Goal: Information Seeking & Learning: Find specific fact

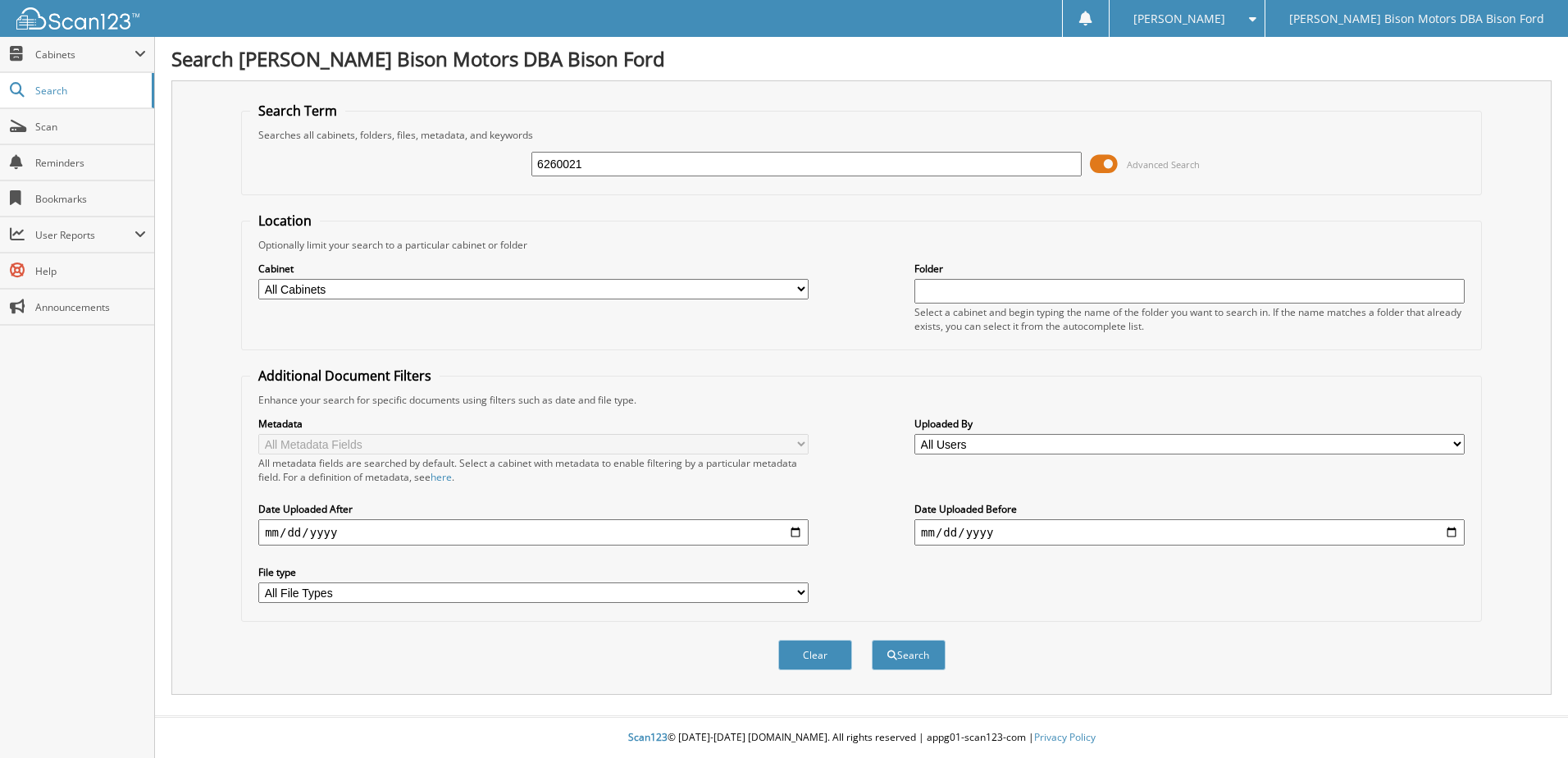
type input "6260021"
click at [872, 640] on button "Search" at bounding box center [908, 655] width 74 height 31
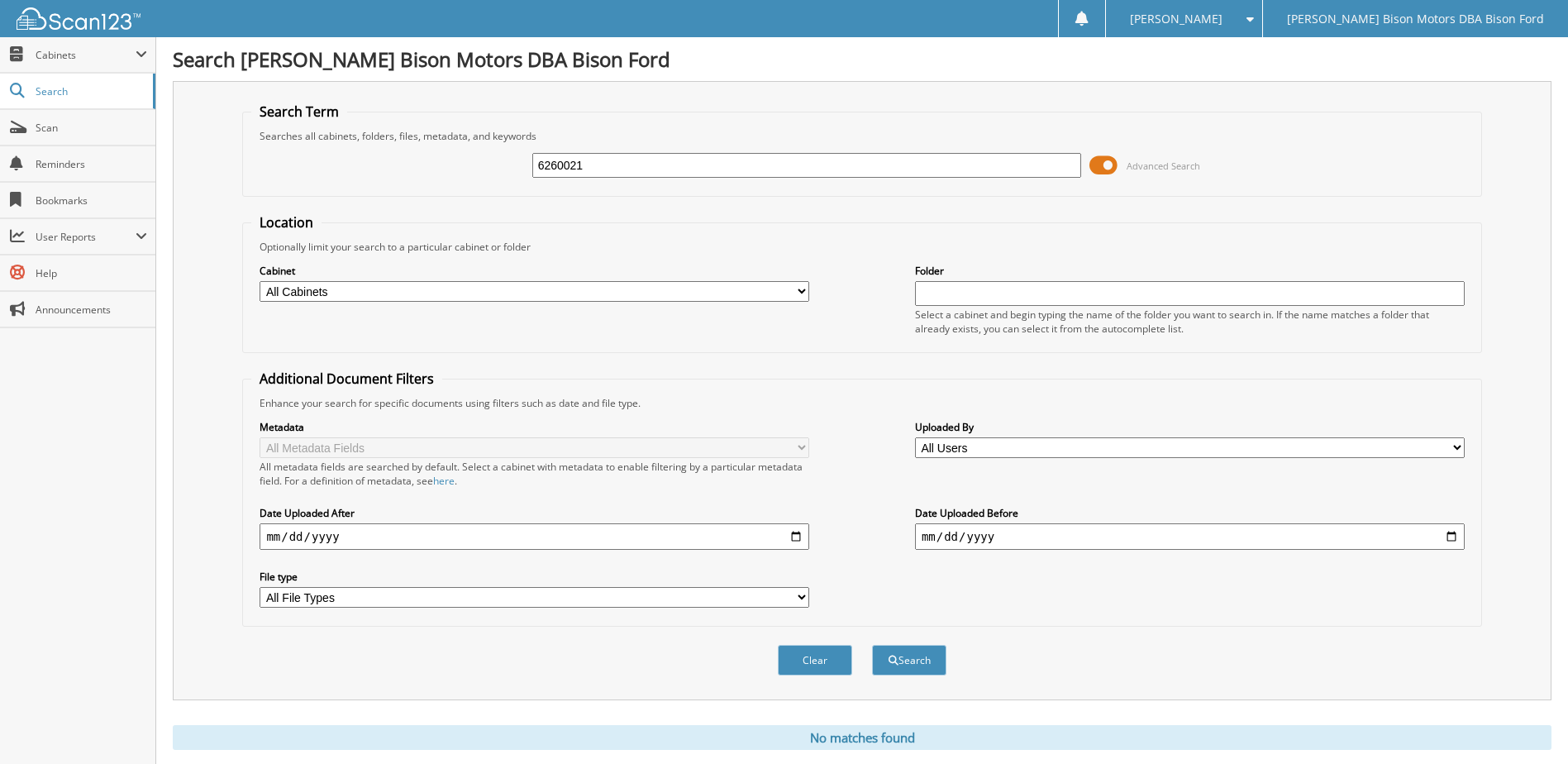
scroll to position [45, 0]
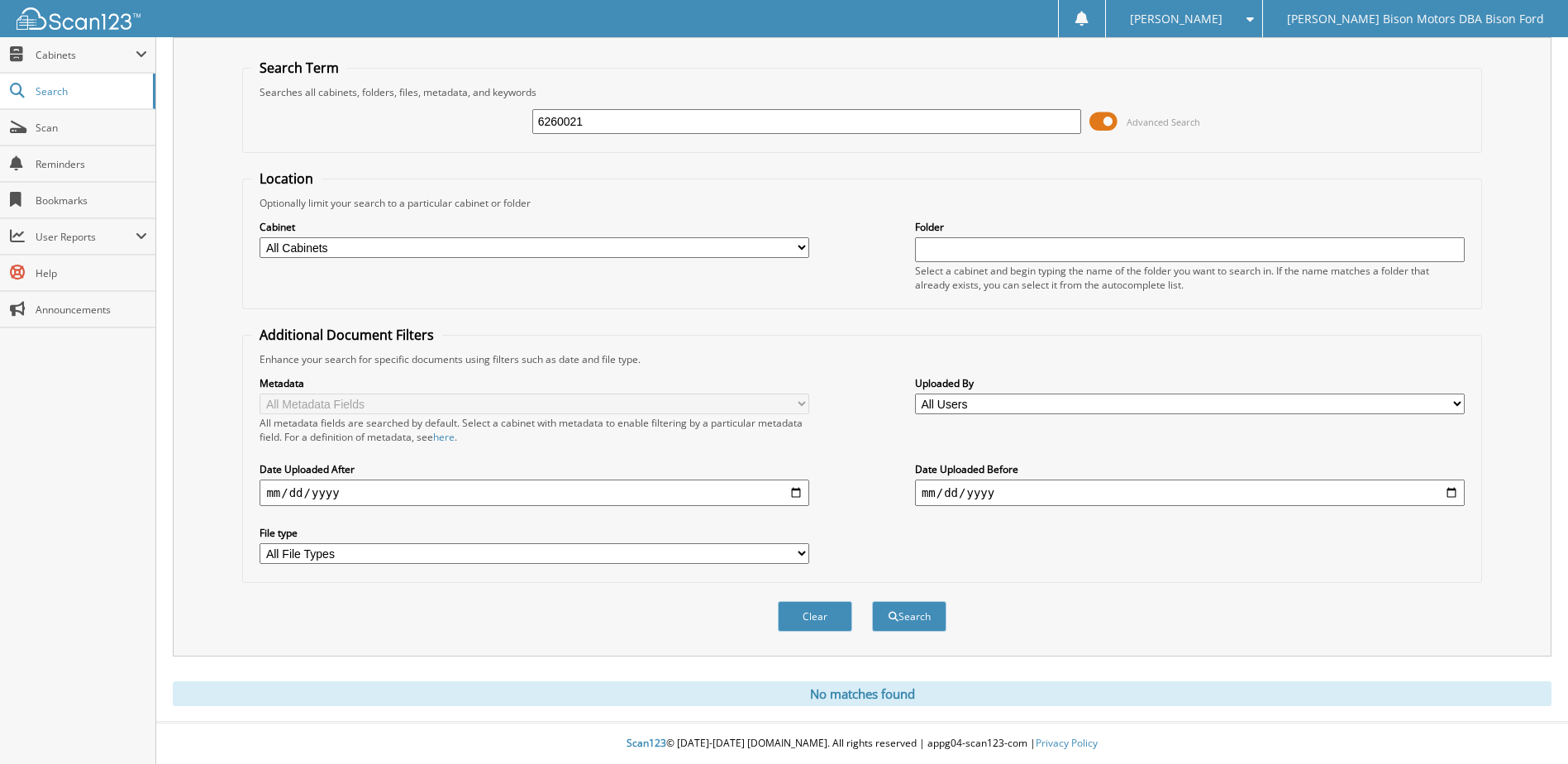
drag, startPoint x: 631, startPoint y: 114, endPoint x: 246, endPoint y: 105, distance: 385.1
click at [246, 105] on fieldset "Search Term Searches all cabinets, folders, files, metadata, and keywords 62600…" at bounding box center [862, 106] width 1239 height 94
type input "6260561"
click at [872, 601] on button "Search" at bounding box center [909, 616] width 74 height 31
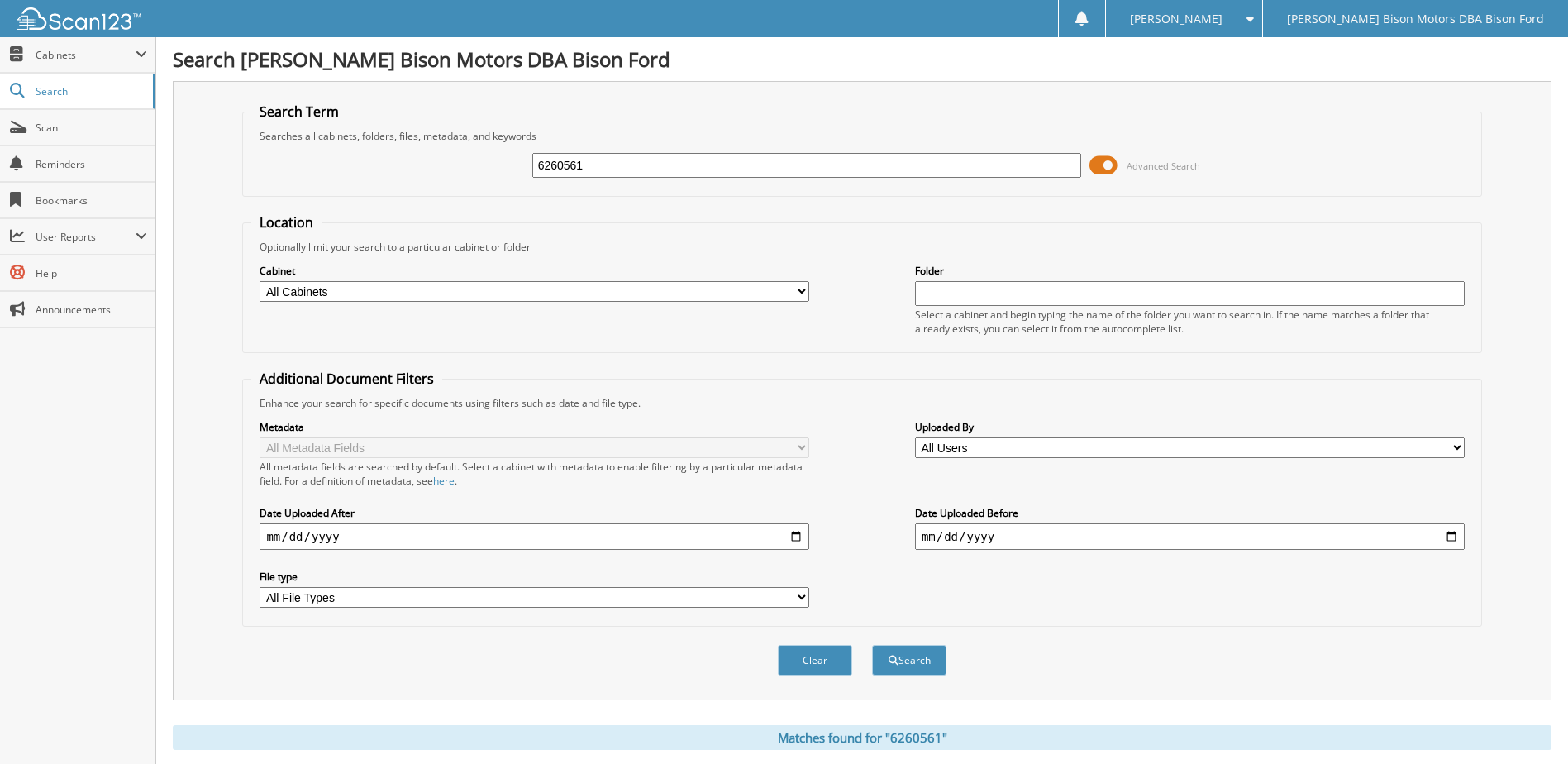
scroll to position [161, 0]
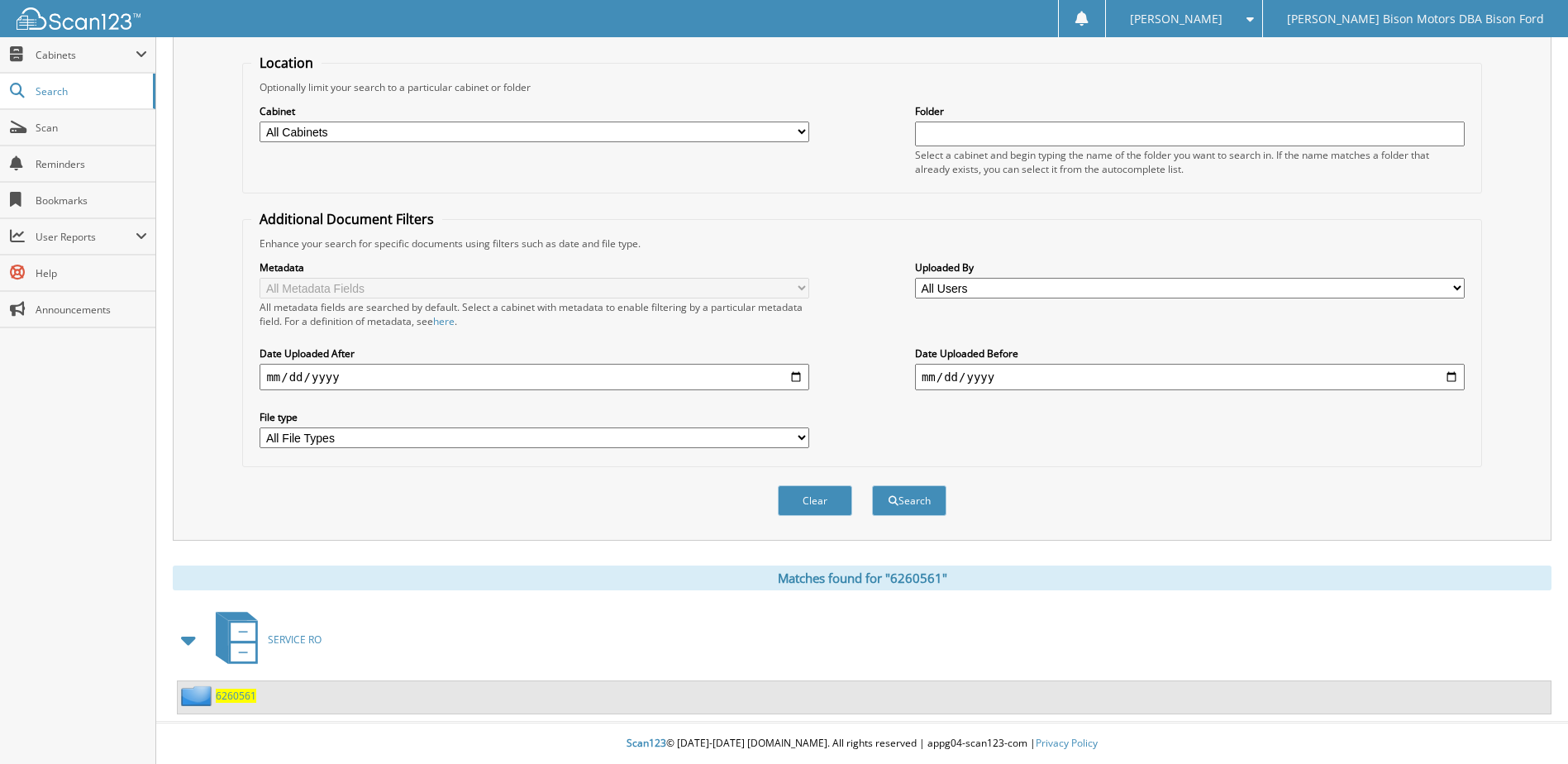
click at [241, 701] on span "6260561" at bounding box center [236, 696] width 41 height 14
